Goal: Task Accomplishment & Management: Manage account settings

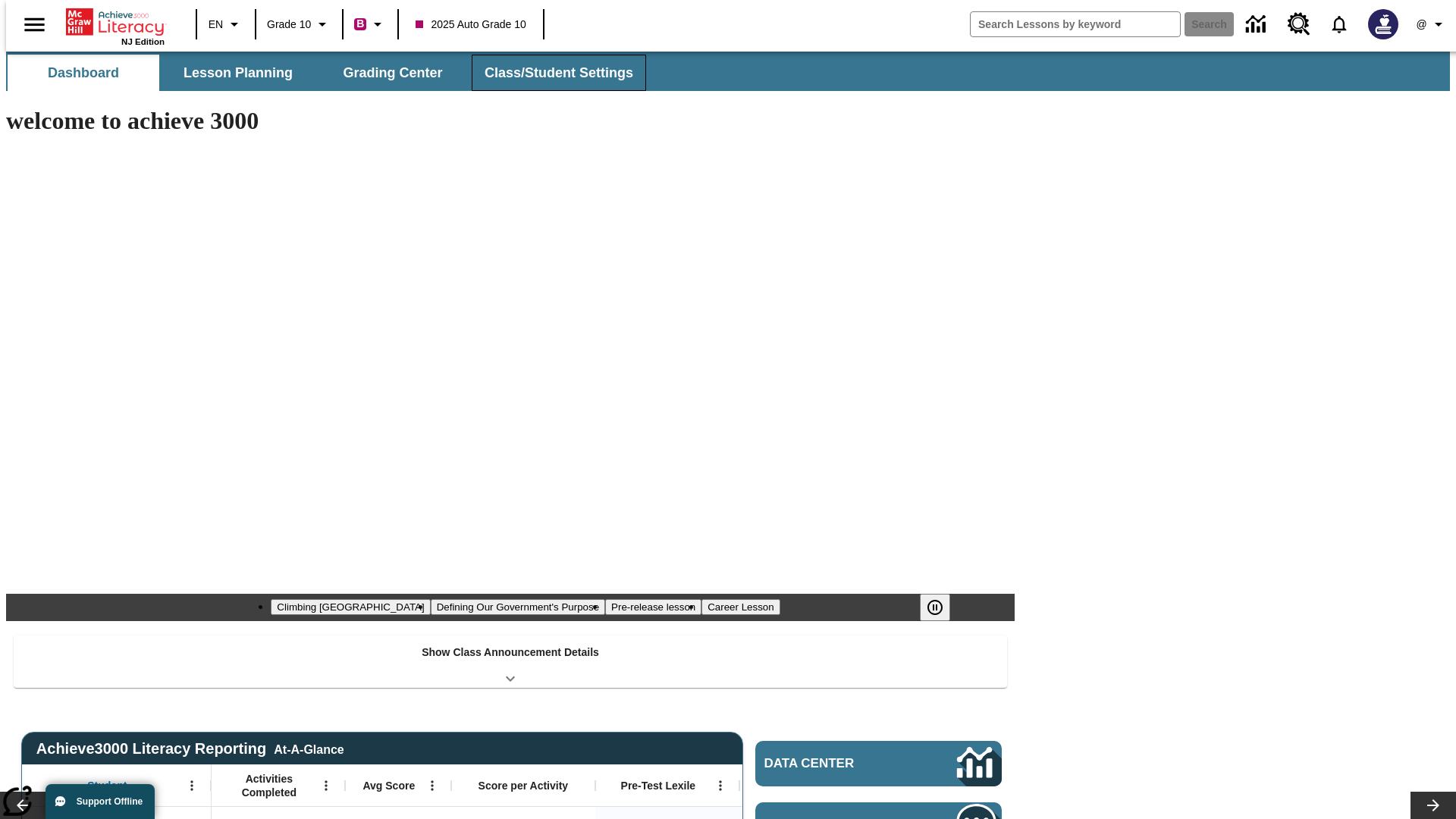
click at [551, 73] on span "Class/Student Settings" at bounding box center [559, 73] width 149 height 17
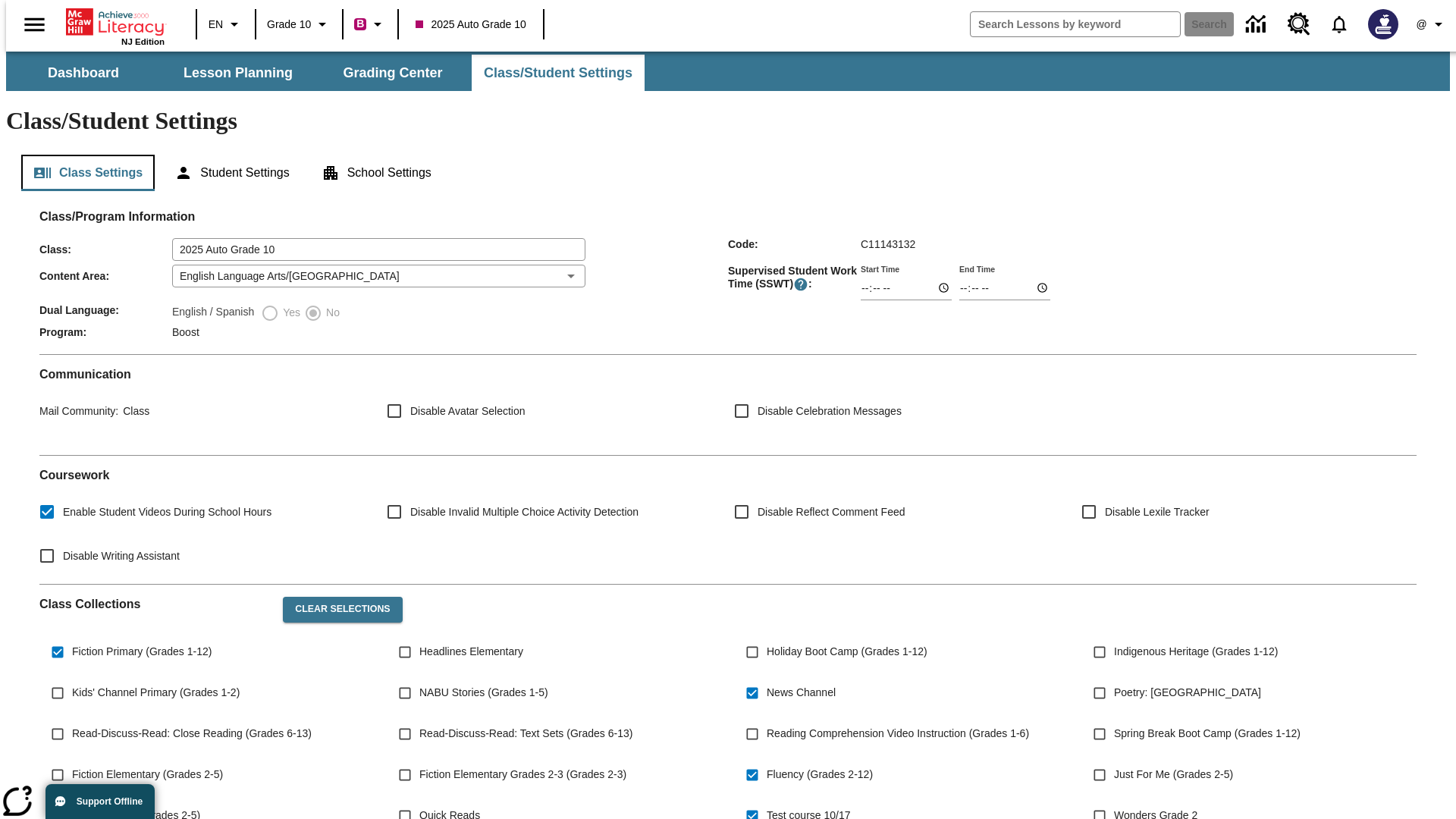
click at [82, 155] on button "Class Settings" at bounding box center [88, 173] width 133 height 36
type input "17:35"
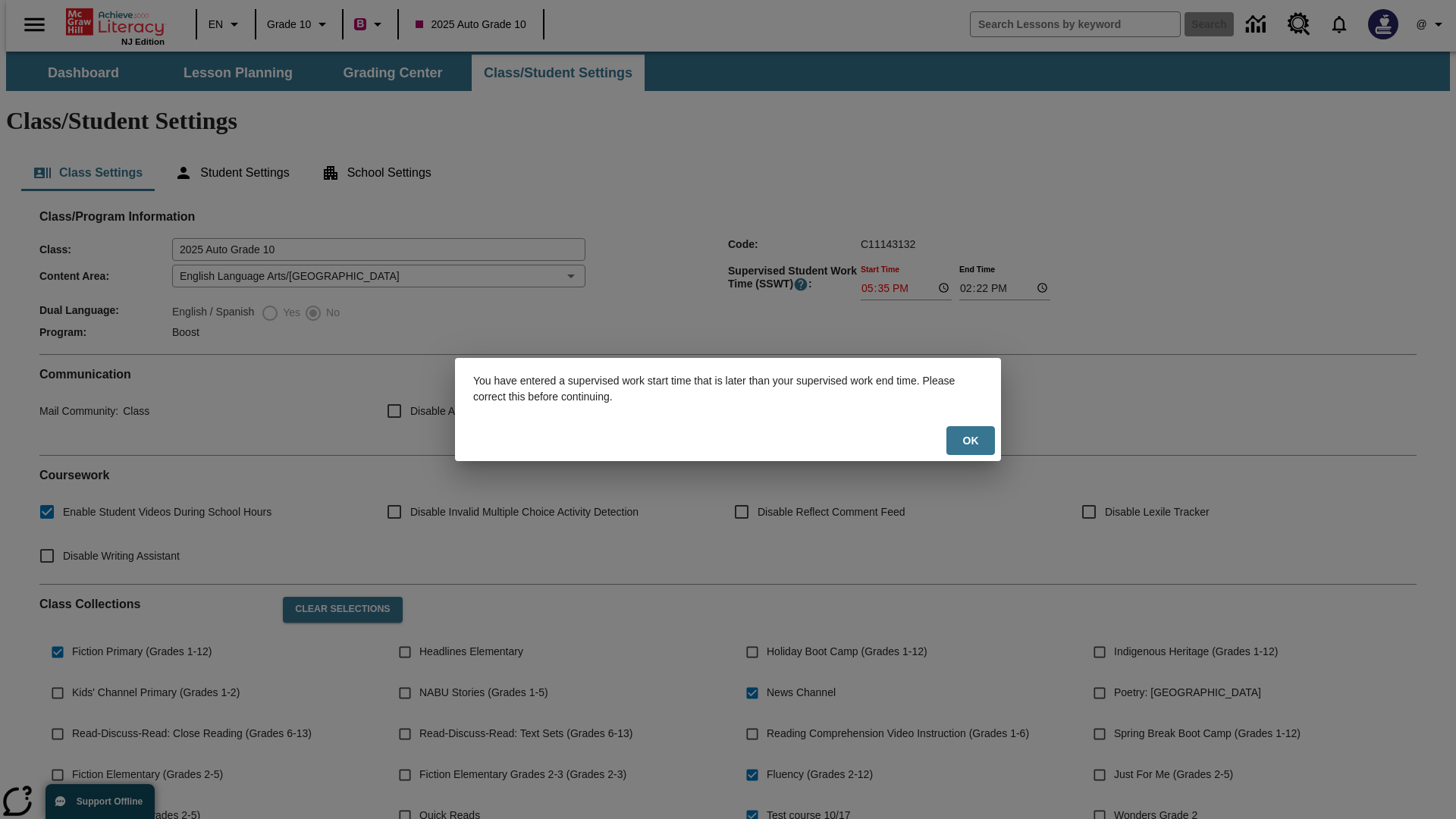
scroll to position [223, 0]
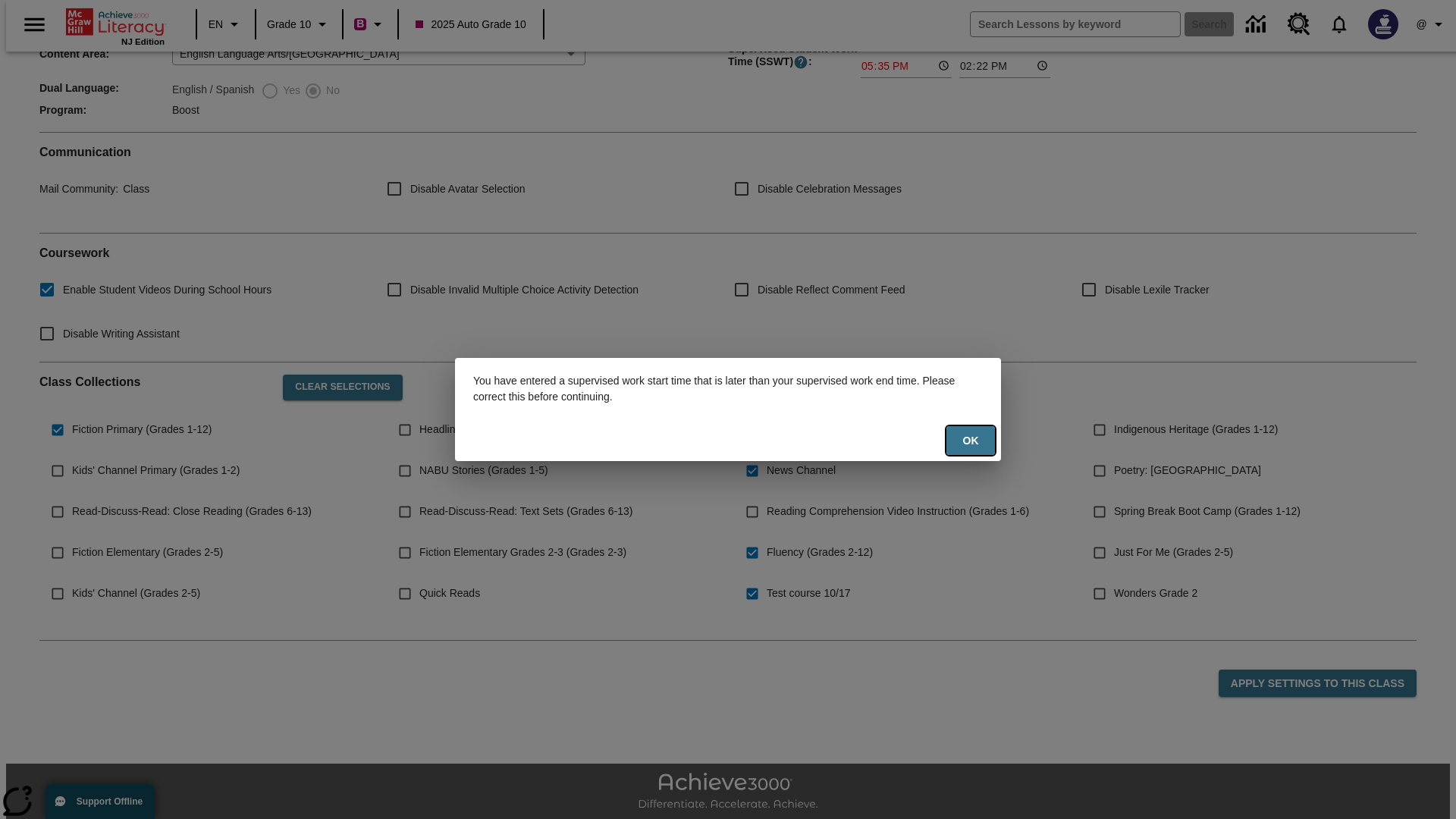
click at [970, 441] on button "Ok" at bounding box center [970, 441] width 49 height 30
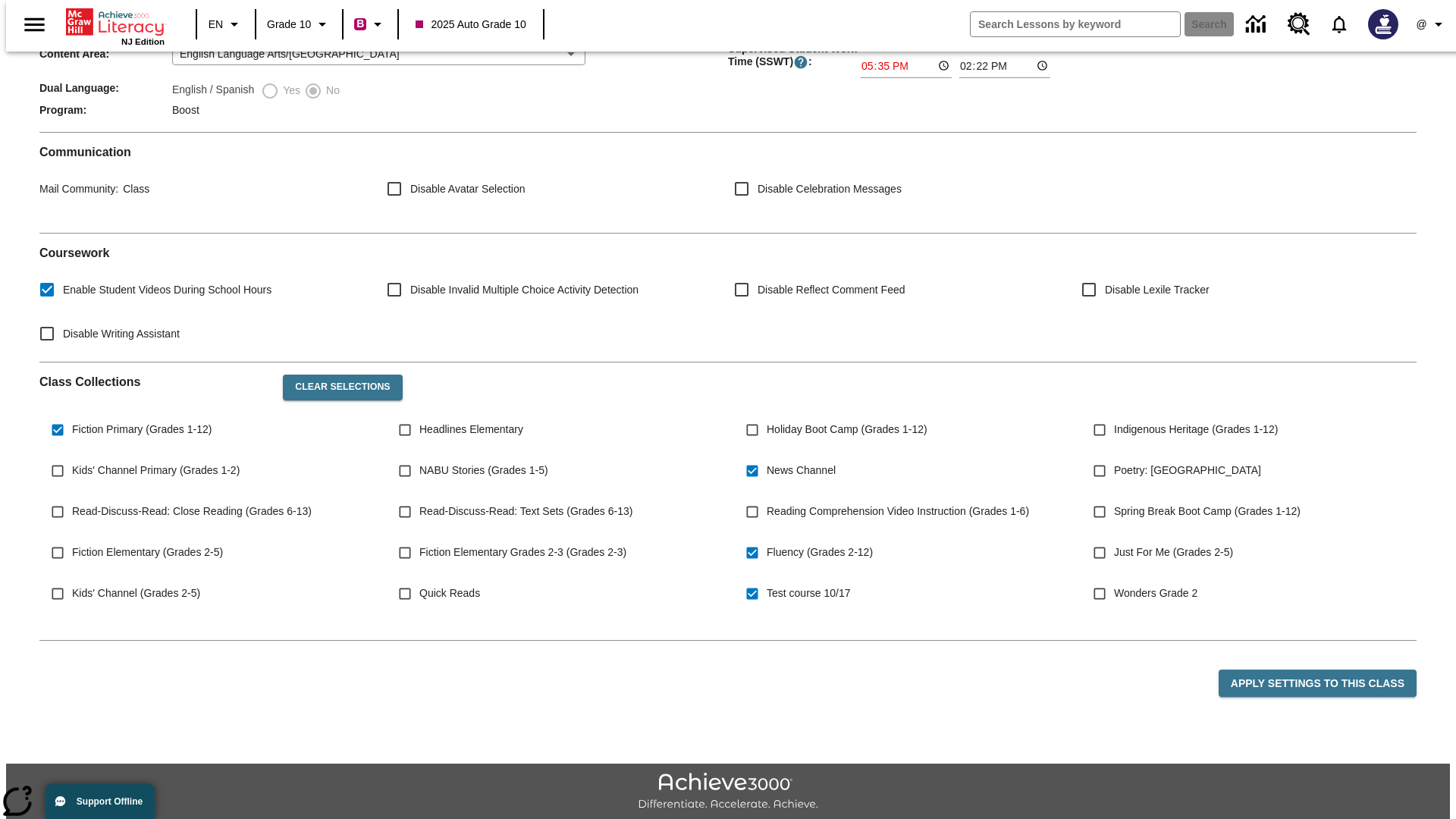
type input "17:35"
click at [1326, 669] on button "Apply Settings to this Class" at bounding box center [1317, 683] width 198 height 28
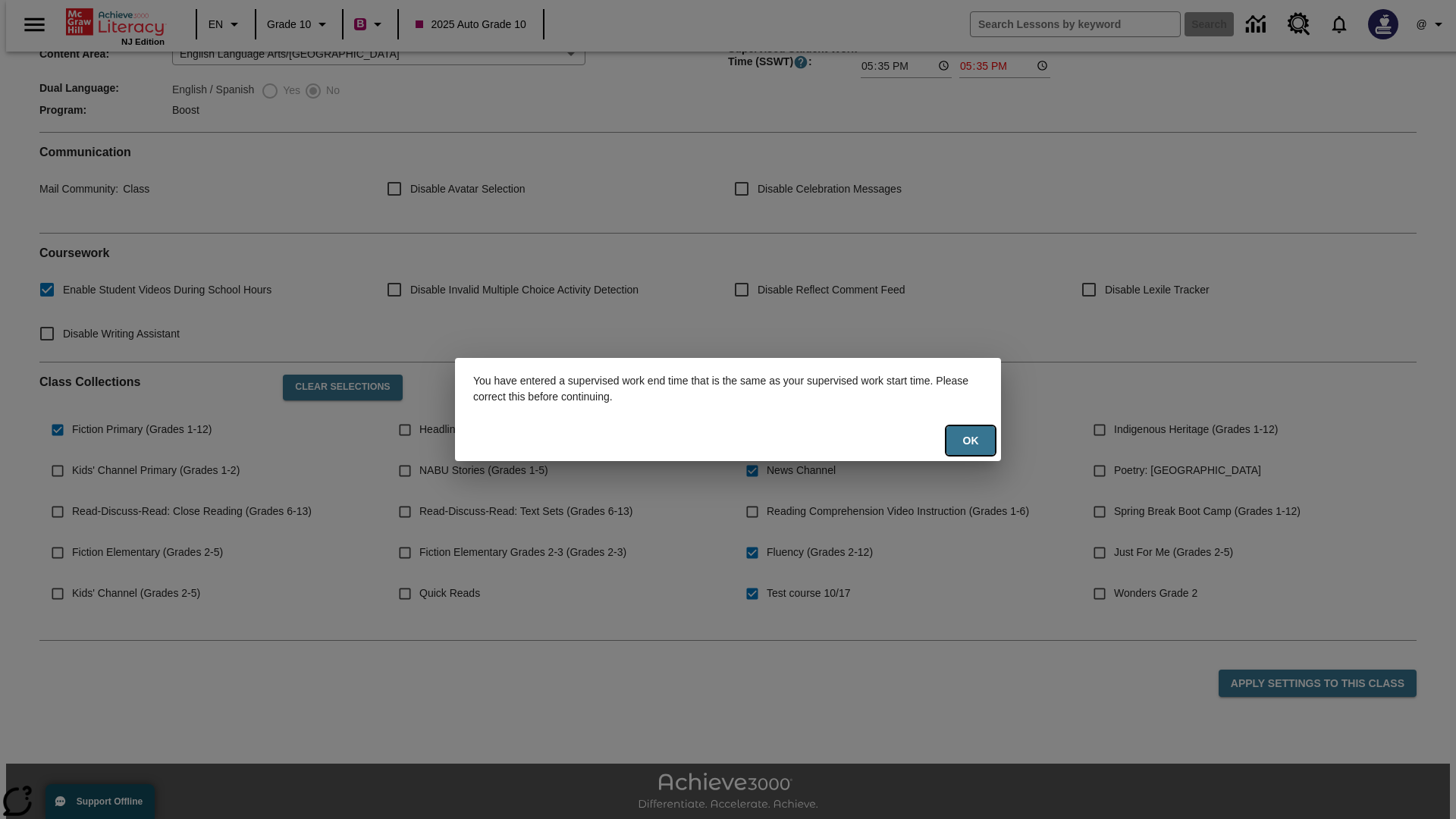
click at [970, 441] on button "Ok" at bounding box center [970, 441] width 49 height 30
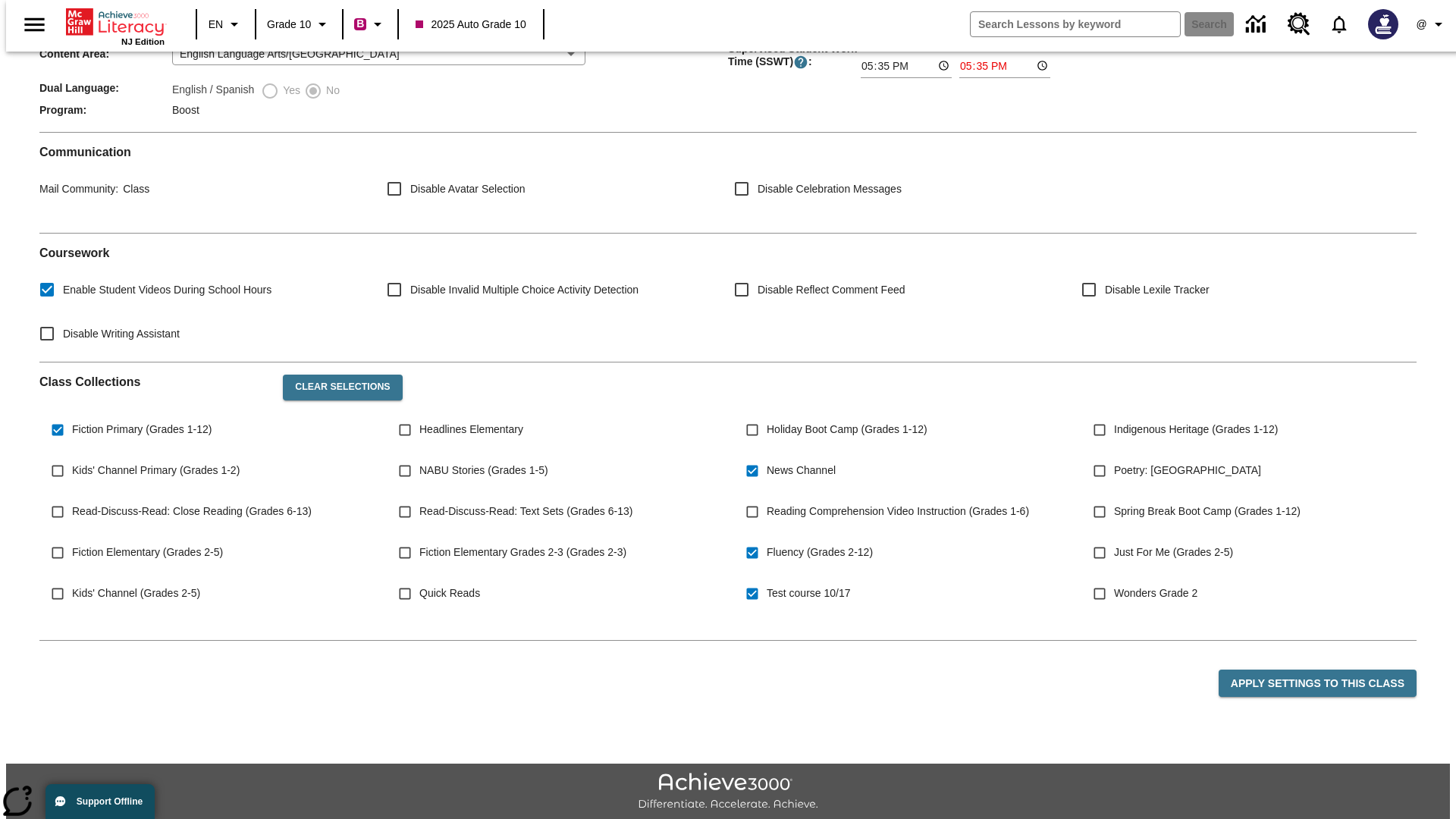
type input "23:35"
type input "23:36"
click at [1326, 669] on button "Apply Settings to this Class" at bounding box center [1317, 683] width 198 height 28
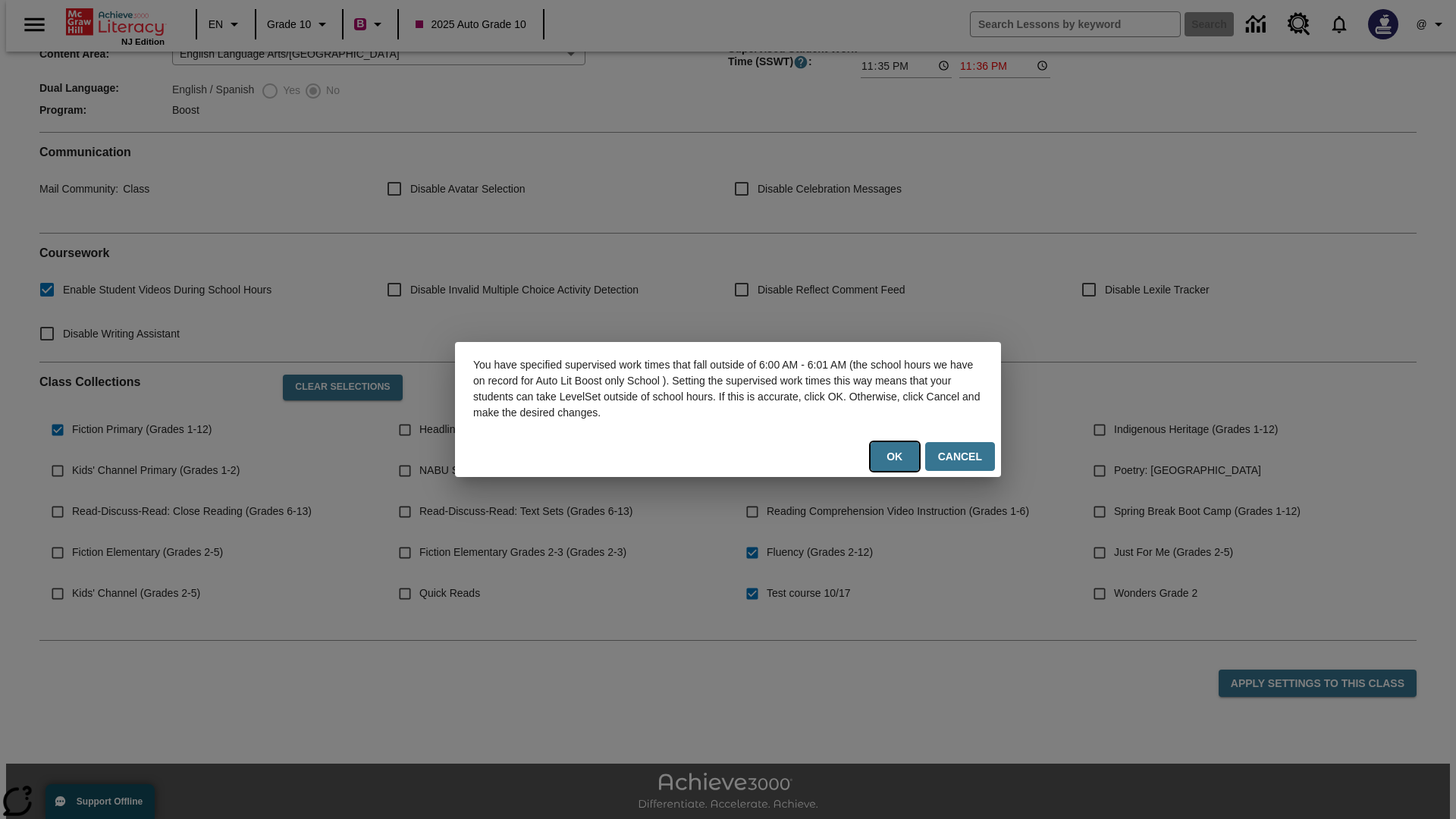
click at [897, 457] on button "Ok" at bounding box center [895, 457] width 49 height 30
